Goal: Information Seeking & Learning: Learn about a topic

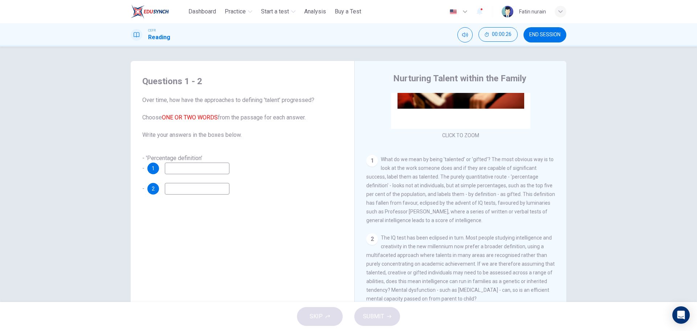
click at [222, 169] on input at bounding box center [197, 169] width 65 height 12
type input "**********"
click at [209, 187] on input at bounding box center [197, 189] width 65 height 12
type input "******"
click at [384, 320] on button "SUBMIT" at bounding box center [377, 316] width 46 height 19
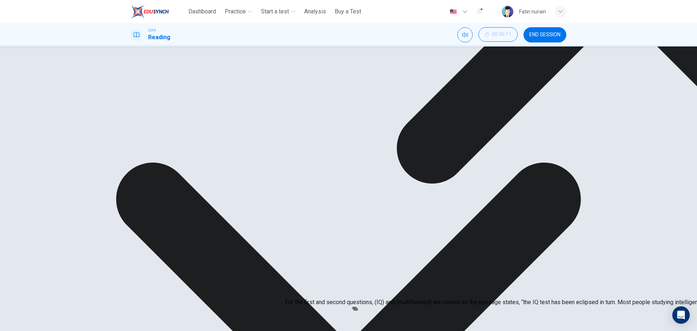
click at [411, 200] on div "1 What do we mean by being 'talented' or 'gifted'? The most obvious way is to l…" at bounding box center [460, 190] width 189 height 70
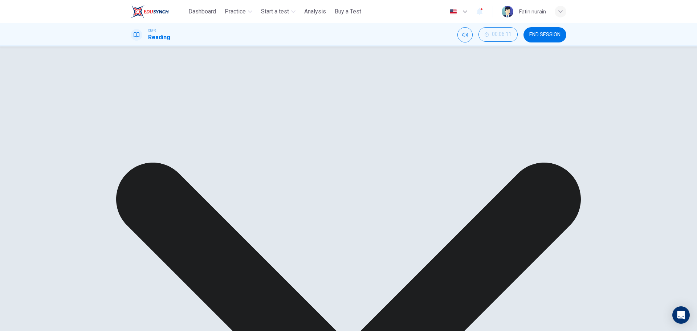
scroll to position [91, 0]
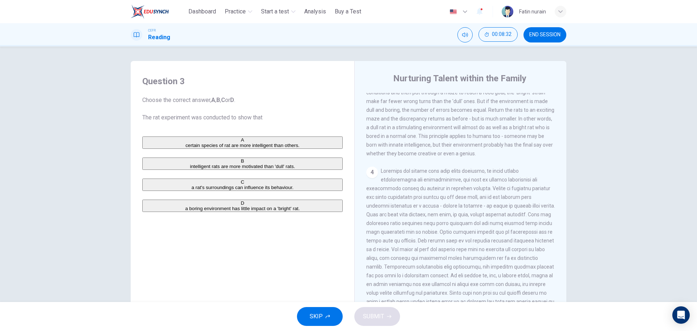
scroll to position [363, 0]
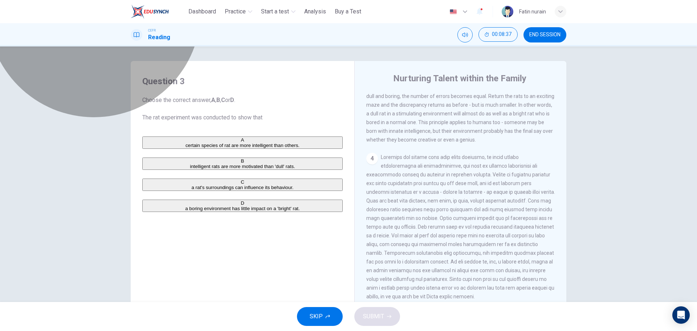
click at [234, 147] on span "certain species of rat are more intelligent than others." at bounding box center [242, 145] width 114 height 5
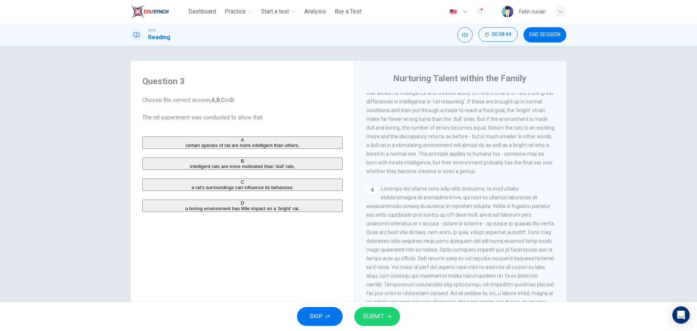
scroll to position [318, 0]
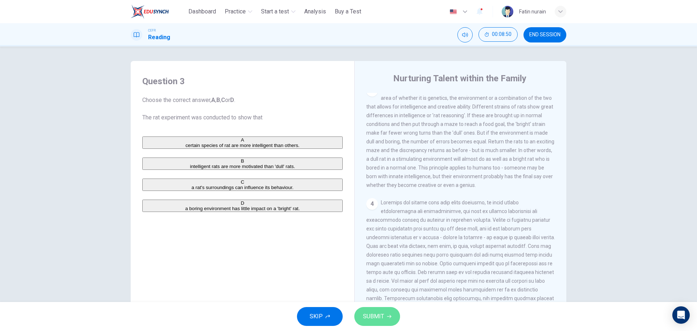
click at [379, 313] on span "SUBMIT" at bounding box center [373, 316] width 21 height 10
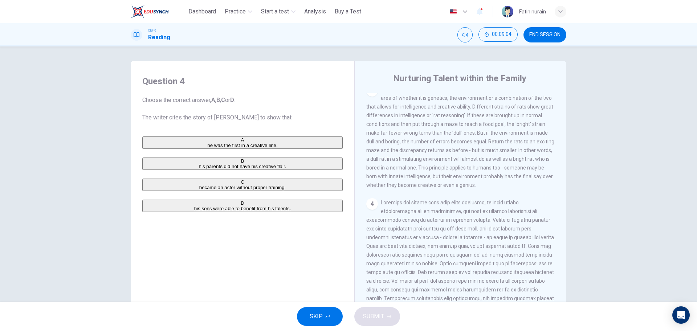
drag, startPoint x: 139, startPoint y: 158, endPoint x: 147, endPoint y: 190, distance: 33.2
click at [139, 159] on div "Question 4 Choose the correct answer, A , B , C or D . The writer cites the sto…" at bounding box center [242, 143] width 212 height 151
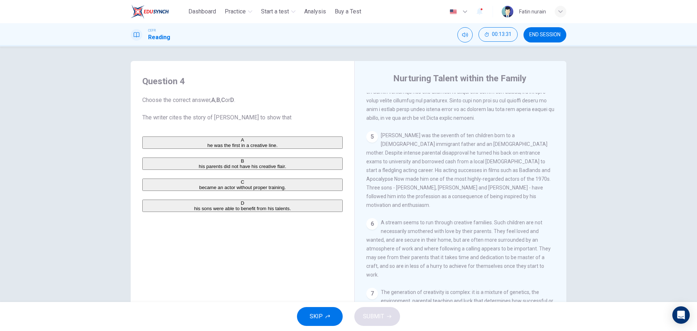
scroll to position [545, 0]
click at [217, 212] on button "D his sons were able to benefit from his talents." at bounding box center [242, 206] width 200 height 12
click at [371, 312] on span "SUBMIT" at bounding box center [373, 316] width 21 height 10
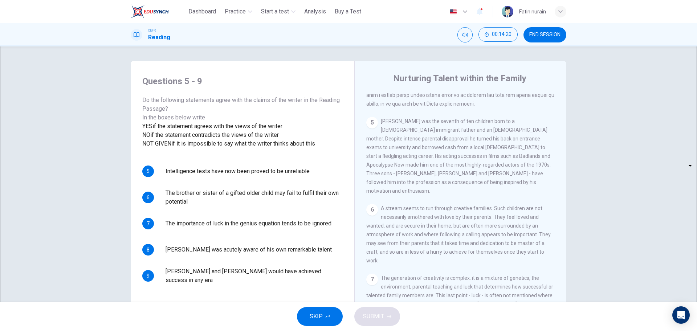
scroll to position [601, 0]
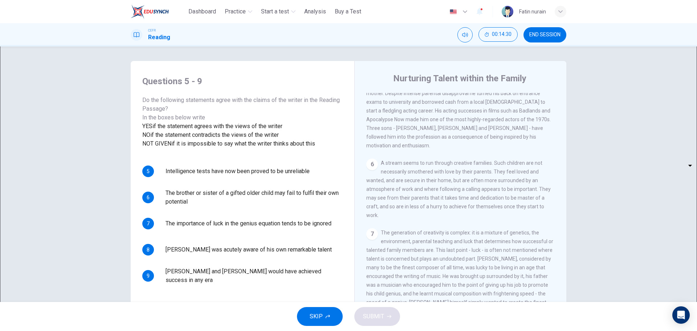
click at [186, 242] on body "This site uses cookies, as explained in our Privacy Policy . If you agree to th…" at bounding box center [348, 165] width 697 height 331
click at [305, 331] on div at bounding box center [348, 331] width 697 height 0
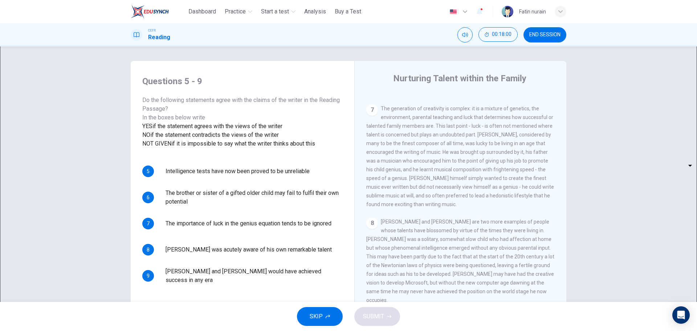
scroll to position [735, 0]
